Goal: Task Accomplishment & Management: Manage account settings

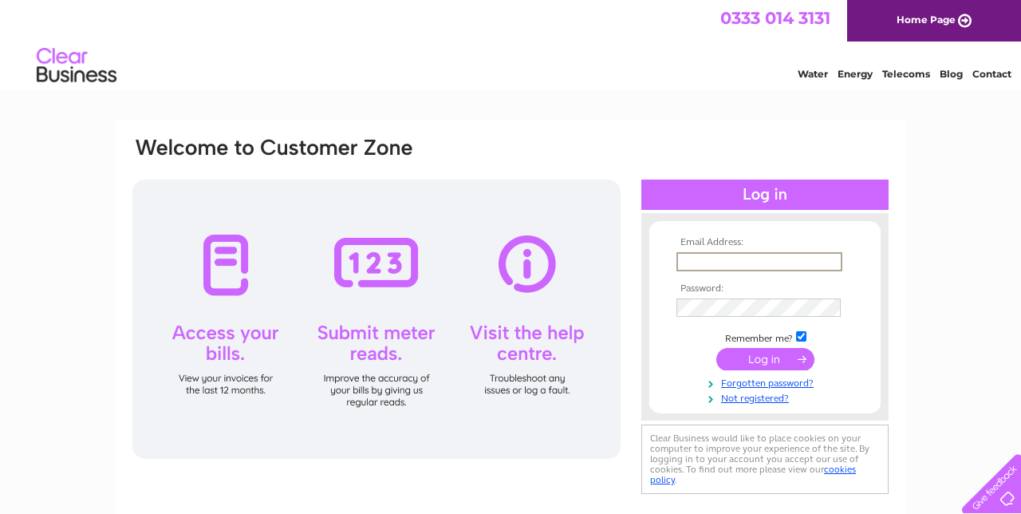
type input "[EMAIL_ADDRESS][DOMAIN_NAME]"
click at [765, 358] on input "submit" at bounding box center [766, 357] width 98 height 22
click at [763, 362] on input "submit" at bounding box center [766, 359] width 98 height 22
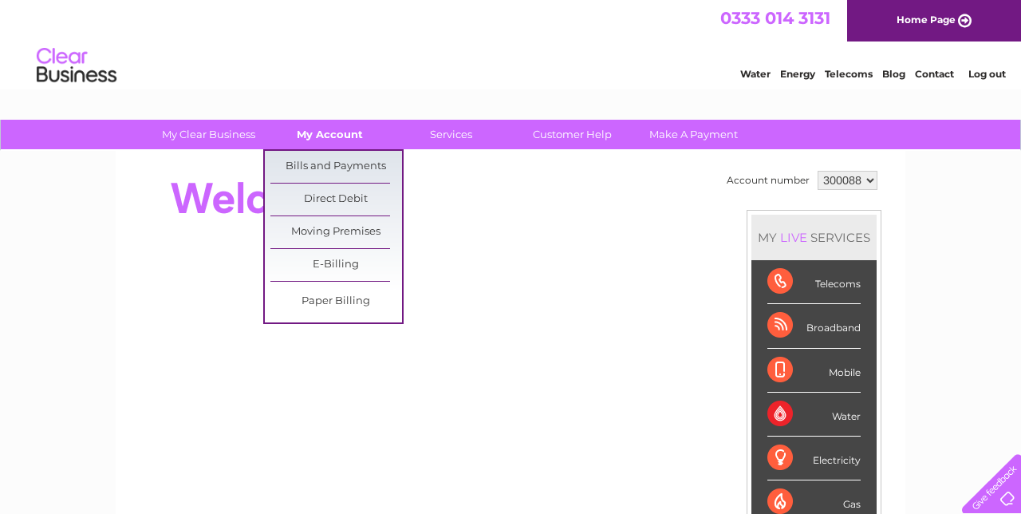
click at [356, 126] on link "My Account" at bounding box center [330, 135] width 132 height 30
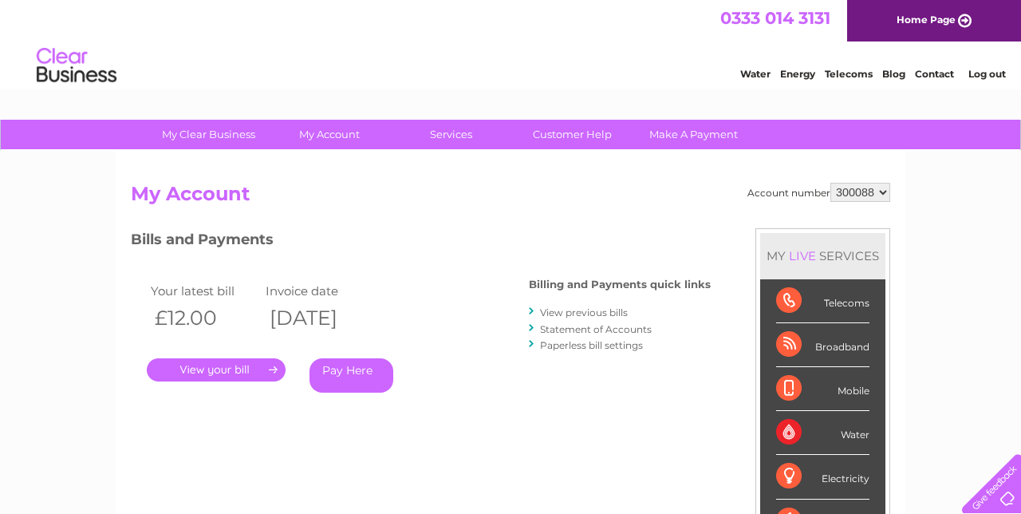
click at [271, 369] on link "." at bounding box center [216, 369] width 139 height 23
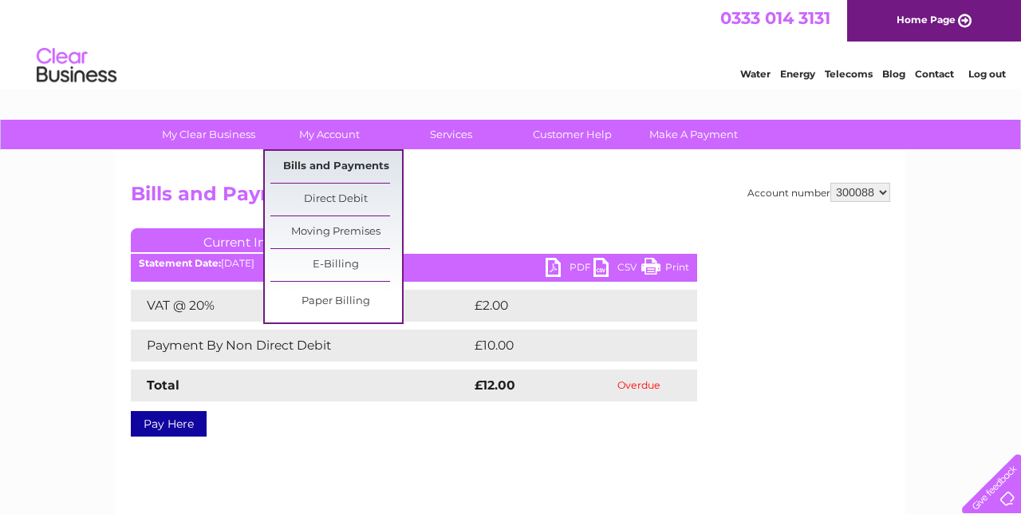
click at [348, 158] on link "Bills and Payments" at bounding box center [337, 167] width 132 height 32
click at [456, 207] on h2 "Bills and Payments" at bounding box center [511, 198] width 760 height 30
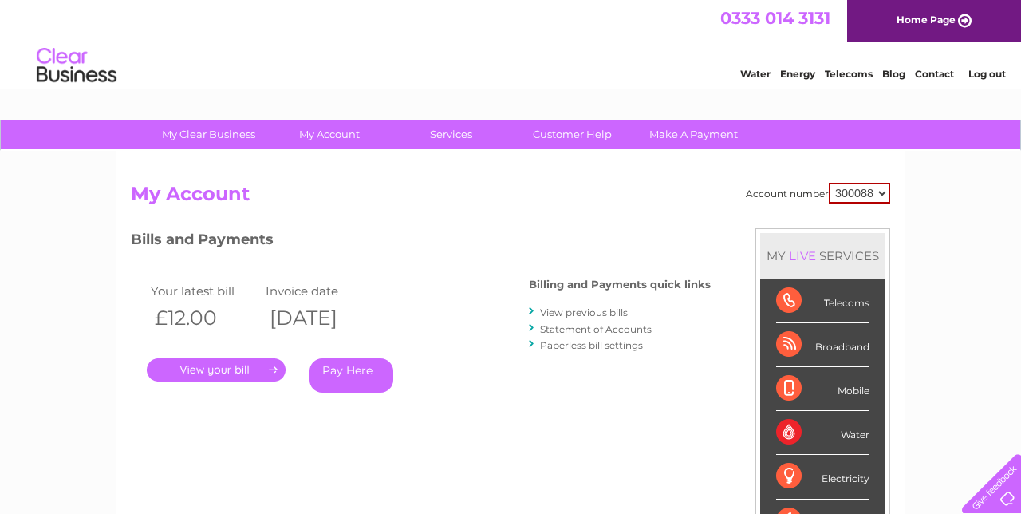
click at [257, 373] on link "." at bounding box center [216, 369] width 139 height 23
